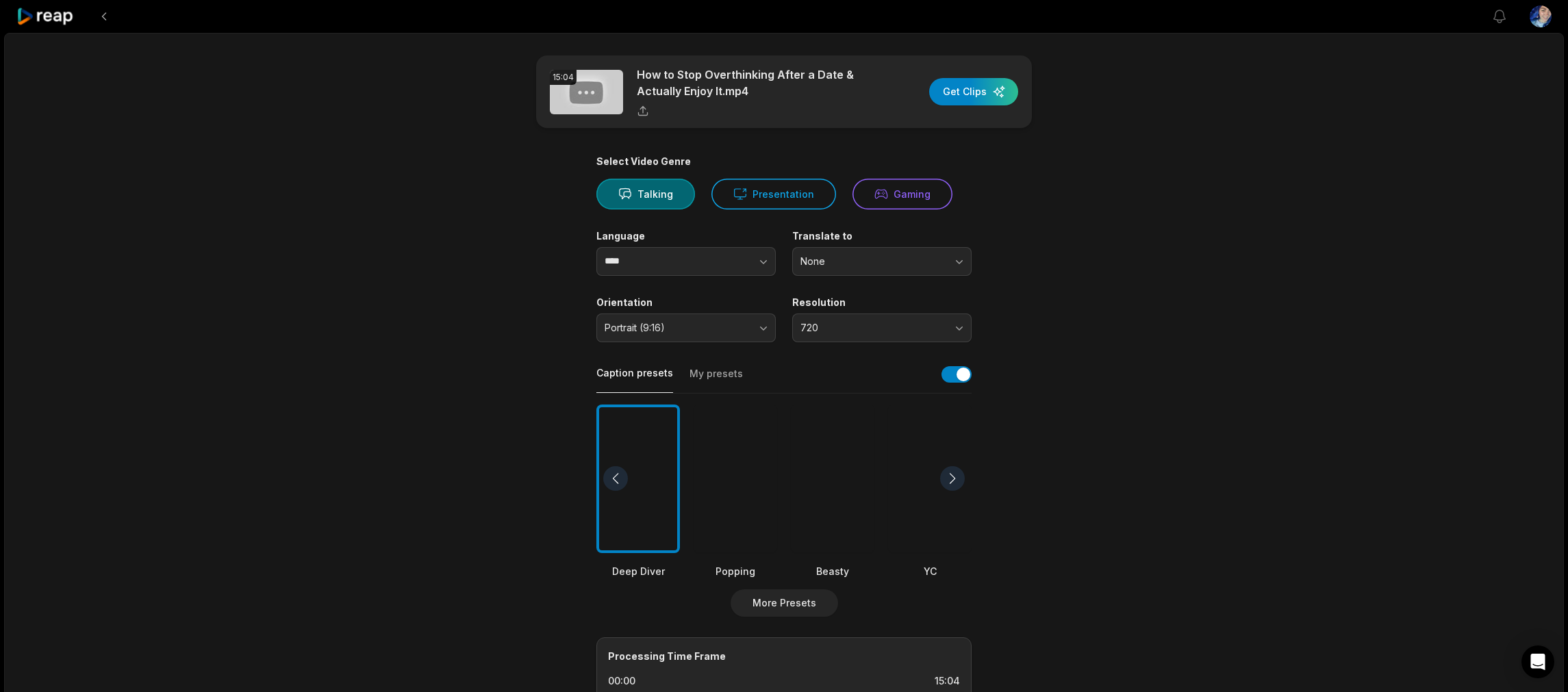
drag, startPoint x: 976, startPoint y: 98, endPoint x: 1055, endPoint y: 286, distance: 203.9
click at [1152, 289] on div "15:04 How to Stop Overthinking After a Date & Actually Enjoy It.mp4 Get Clips S…" at bounding box center [784, 510] width 1560 height 956
click at [67, 17] on icon at bounding box center [45, 16] width 58 height 19
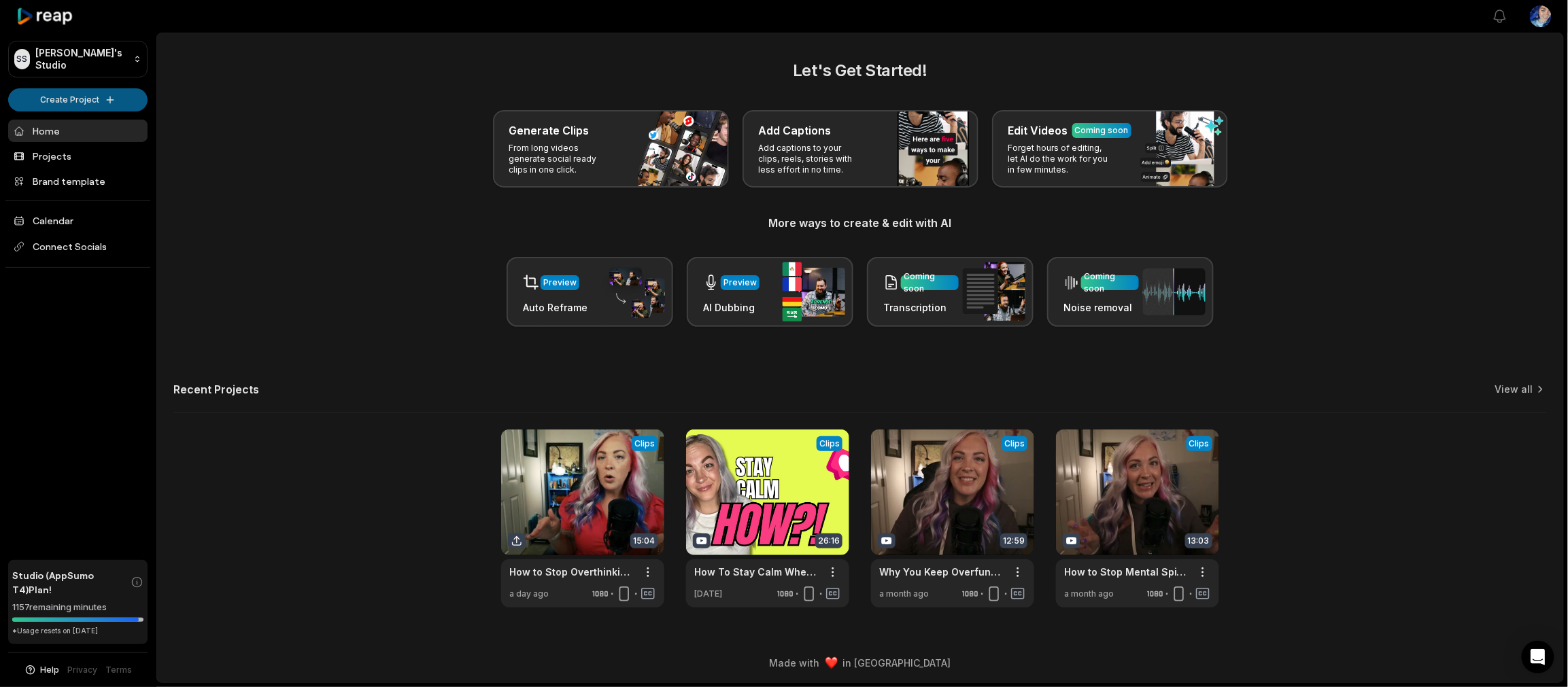
click at [101, 100] on html "SS Steve's Studio Create Project Home Projects Brand template Calendar Connect …" at bounding box center [784, 343] width 1568 height 687
click at [80, 121] on link "Create Clips" at bounding box center [78, 127] width 132 height 22
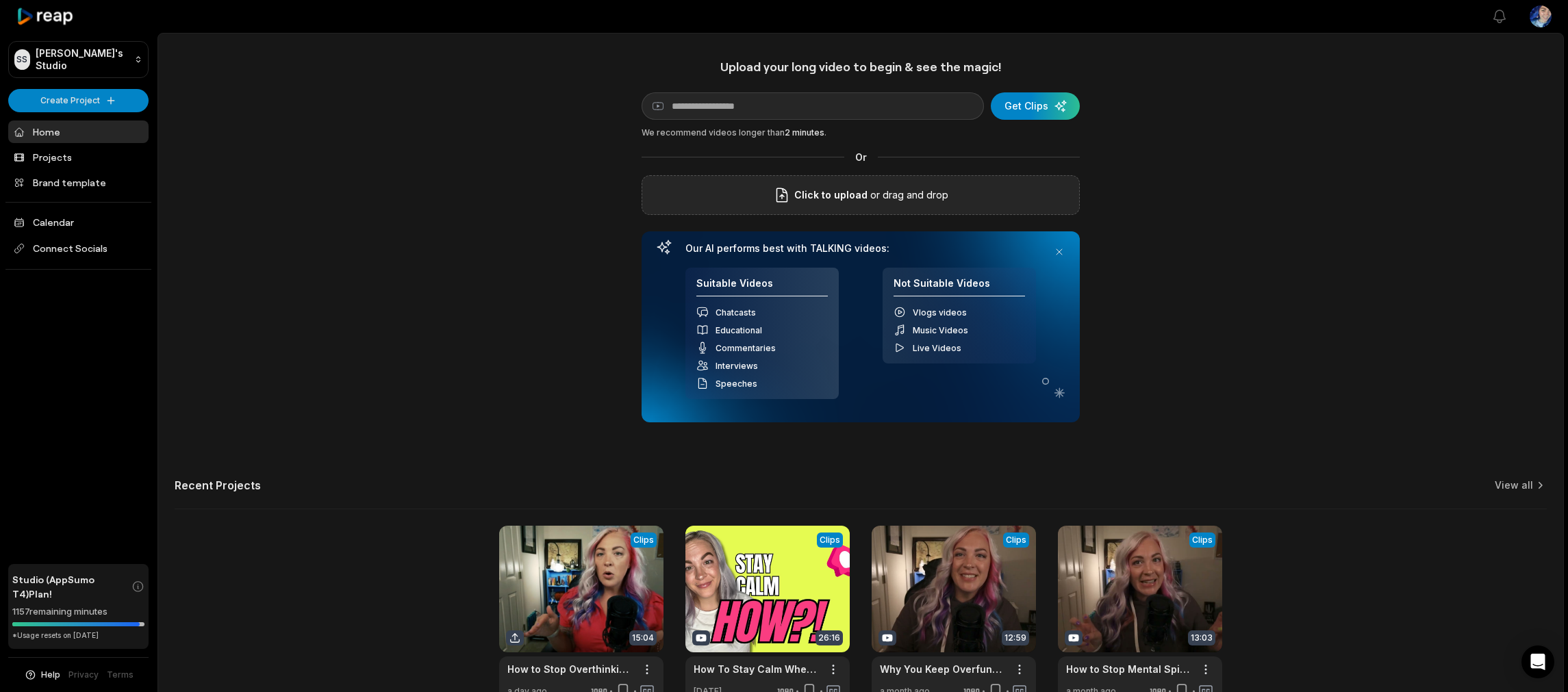
click at [829, 201] on span "Click to upload" at bounding box center [831, 195] width 73 height 16
click at [0, 0] on input "Click to upload" at bounding box center [0, 0] width 0 height 0
